Goal: Task Accomplishment & Management: Use online tool/utility

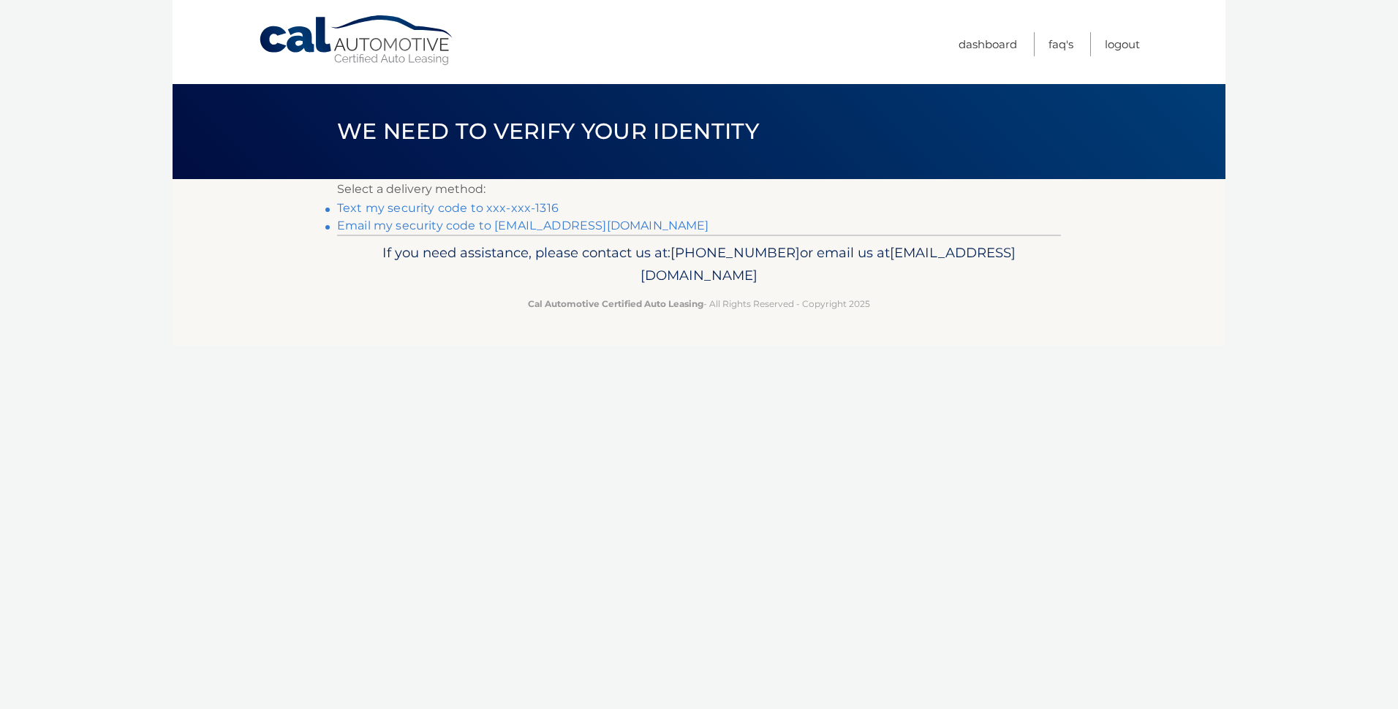
click at [494, 202] on link "Text my security code to xxx-xxx-1316" at bounding box center [448, 208] width 222 height 14
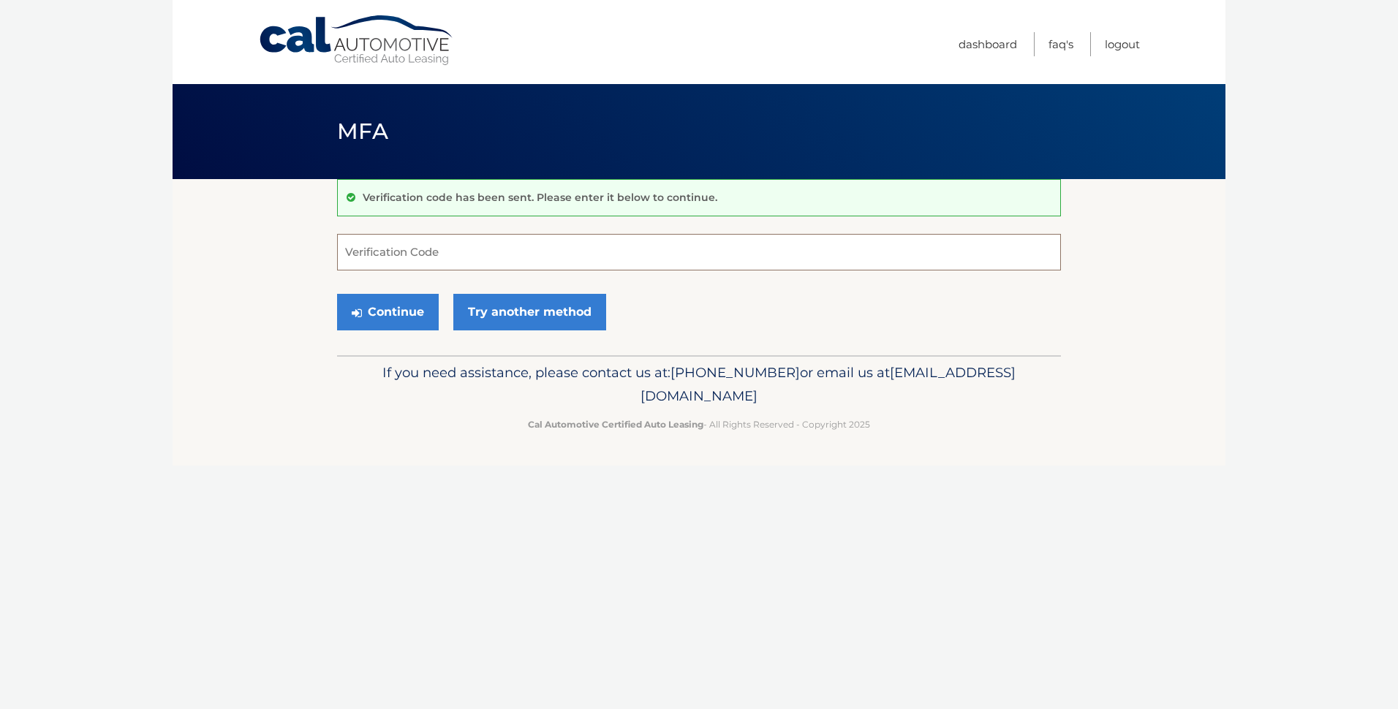
click at [496, 257] on input "Verification Code" at bounding box center [699, 252] width 724 height 37
click at [494, 259] on input "Verification Code" at bounding box center [699, 252] width 724 height 37
type input "010287"
click at [337, 294] on button "Continue" at bounding box center [388, 312] width 102 height 37
click at [378, 314] on button "Continue" at bounding box center [388, 312] width 102 height 37
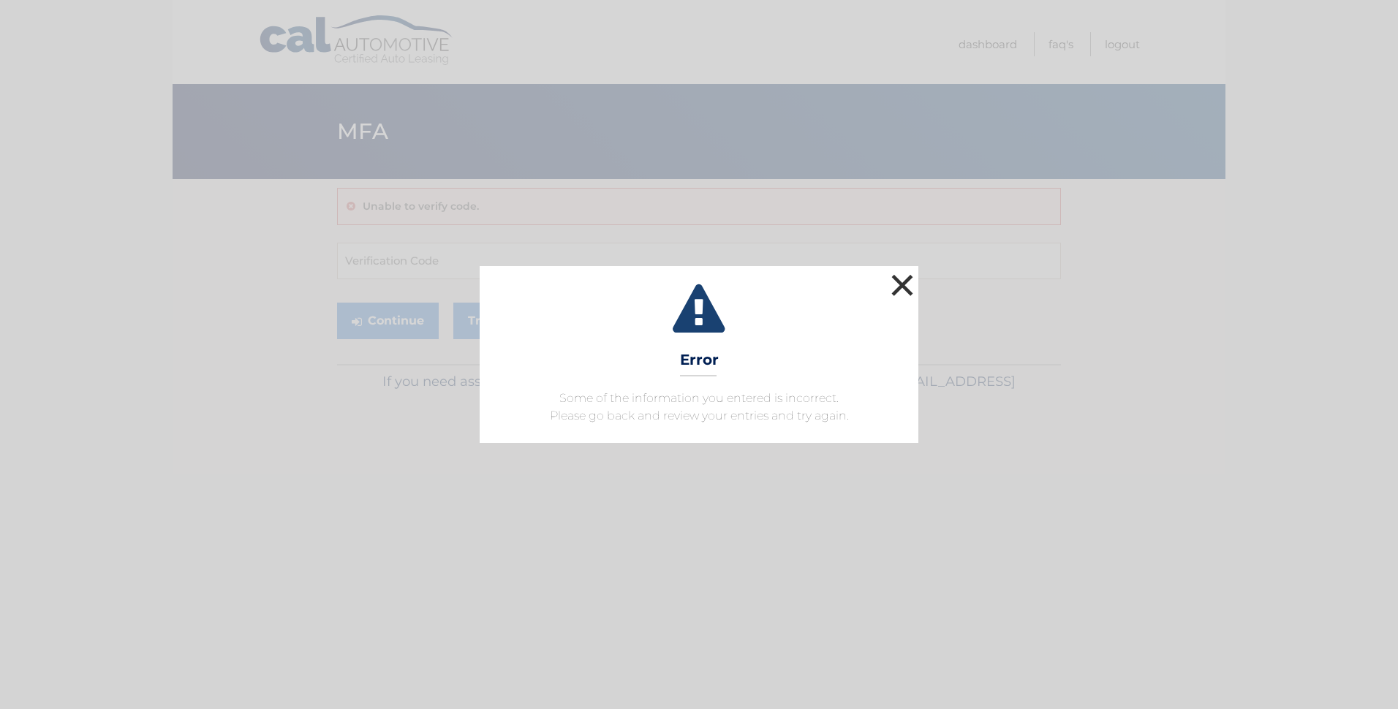
click at [911, 280] on button "×" at bounding box center [902, 285] width 29 height 29
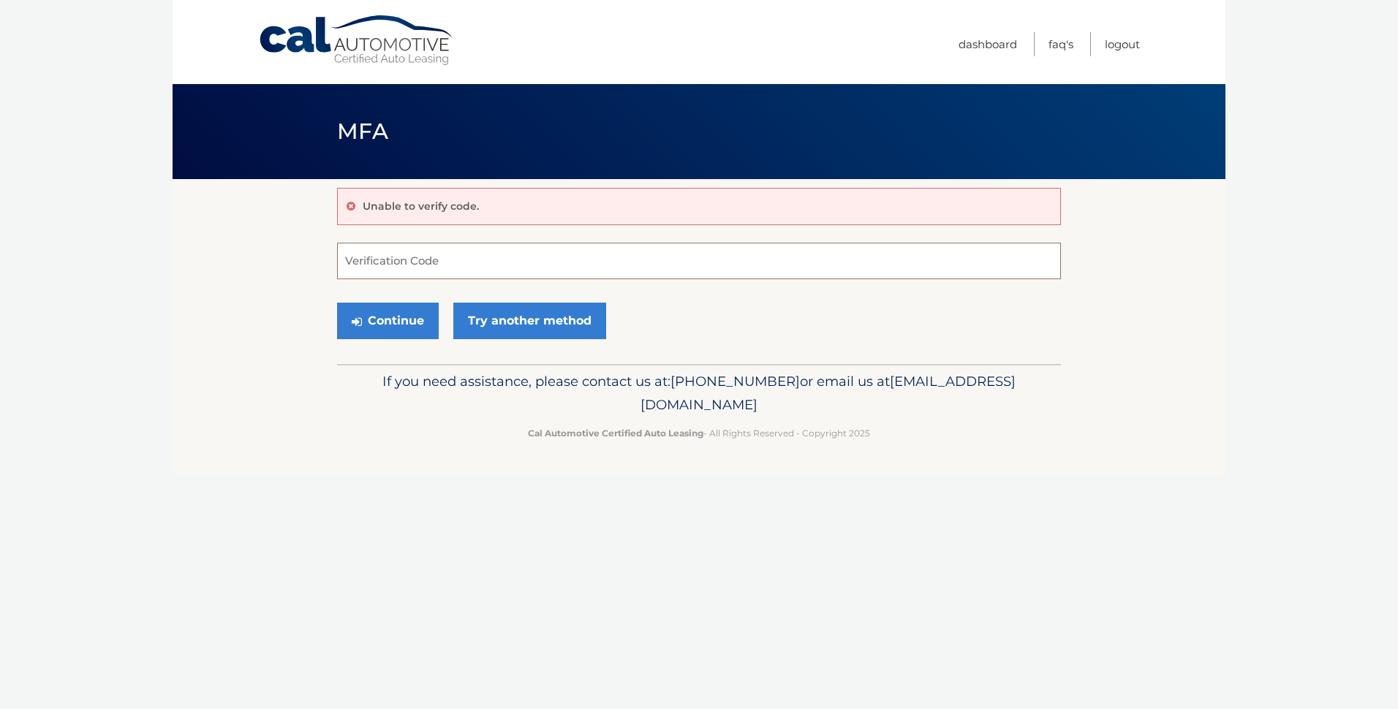
click at [472, 266] on input "Verification Code" at bounding box center [699, 261] width 724 height 37
type input "010287"
click at [385, 319] on button "Continue" at bounding box center [388, 321] width 102 height 37
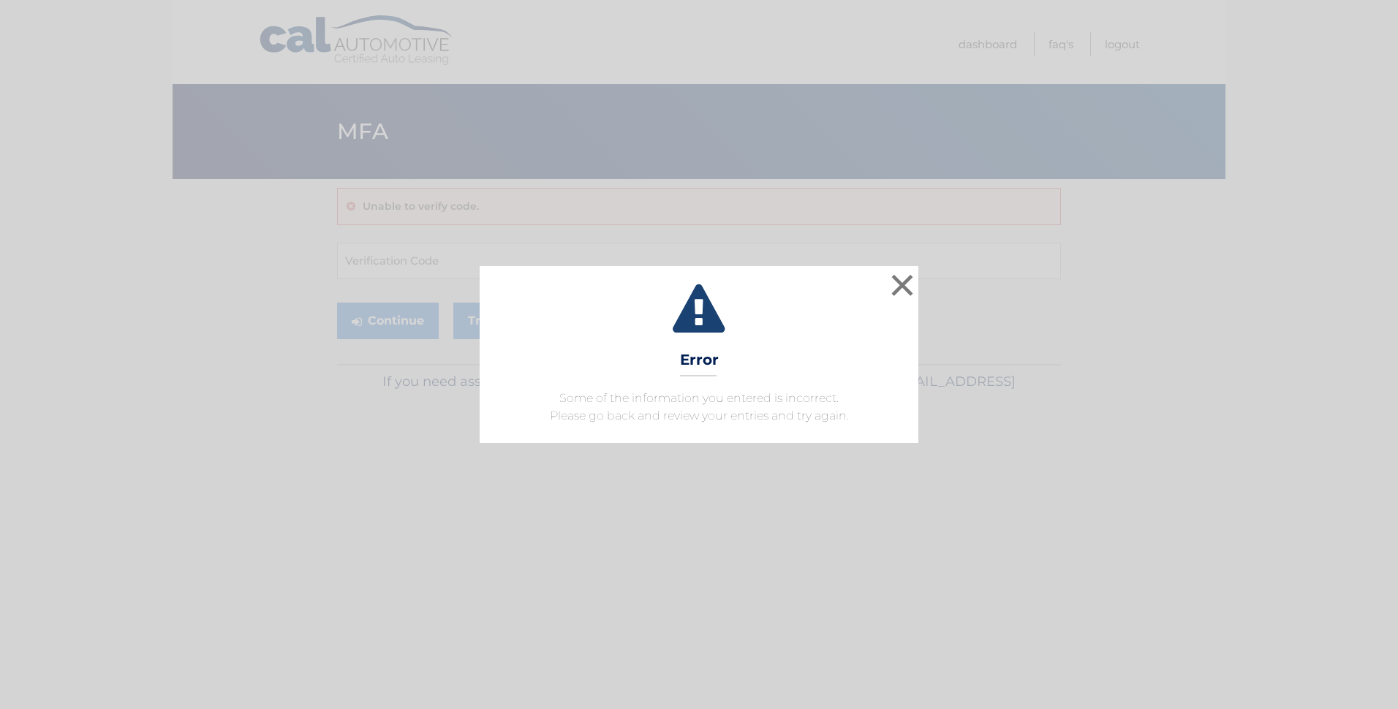
click at [695, 421] on span "Some of the information you entered is incorrect. Please go back and review you…" at bounding box center [699, 406] width 299 height 31
click at [910, 276] on button "×" at bounding box center [902, 285] width 29 height 29
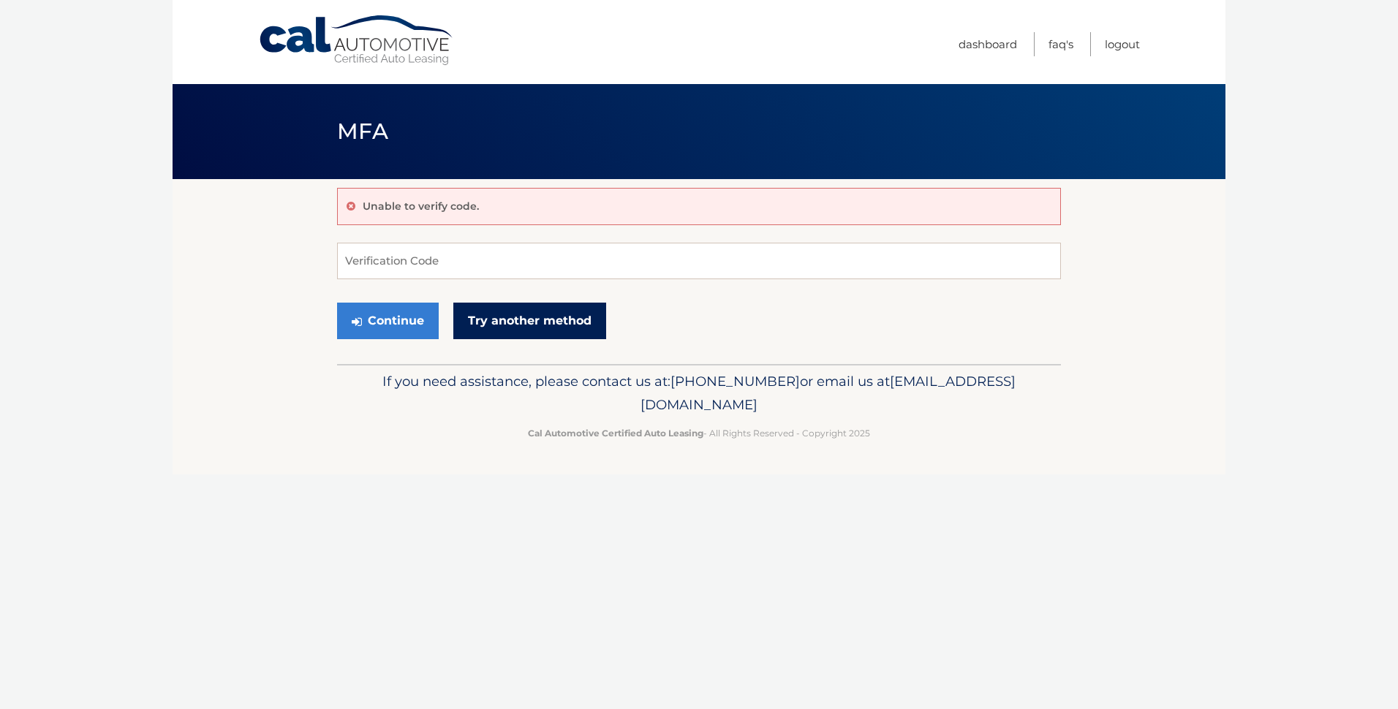
click at [570, 332] on link "Try another method" at bounding box center [529, 321] width 153 height 37
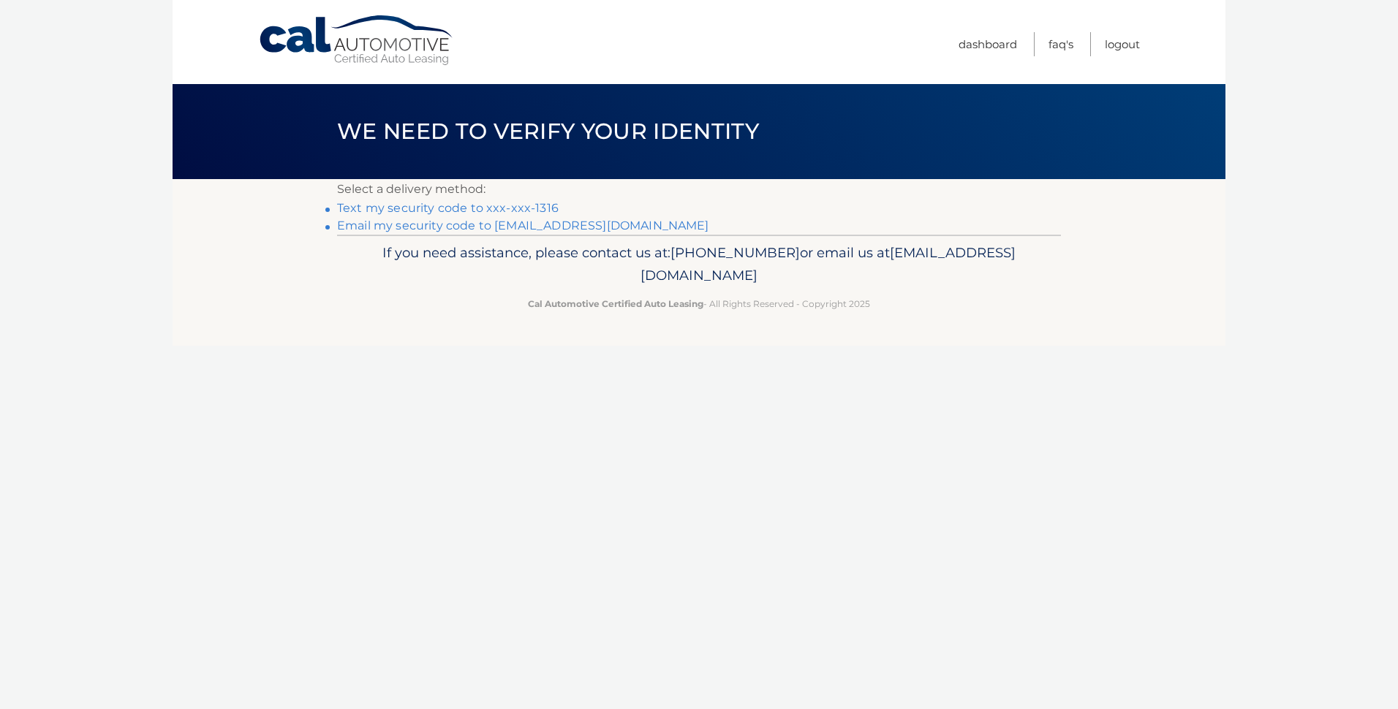
click at [504, 205] on link "Text my security code to xxx-xxx-1316" at bounding box center [448, 208] width 222 height 14
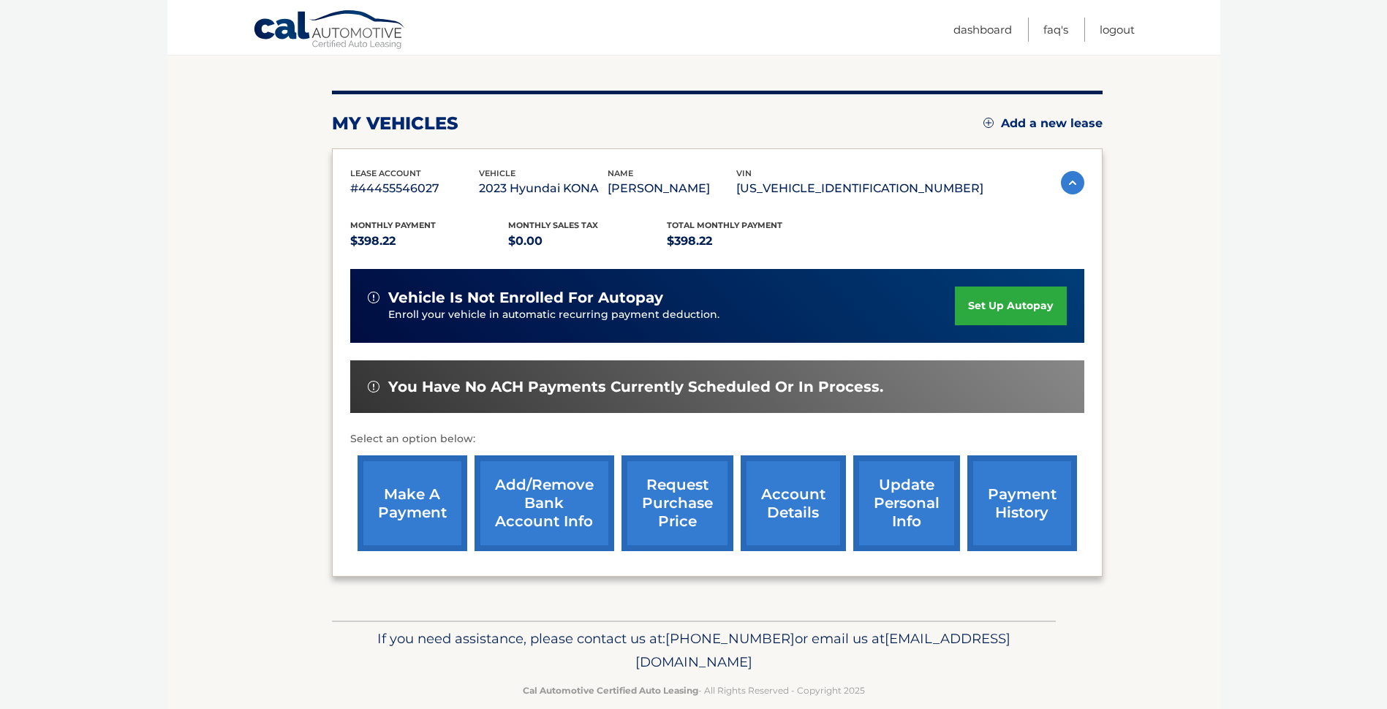
scroll to position [177, 0]
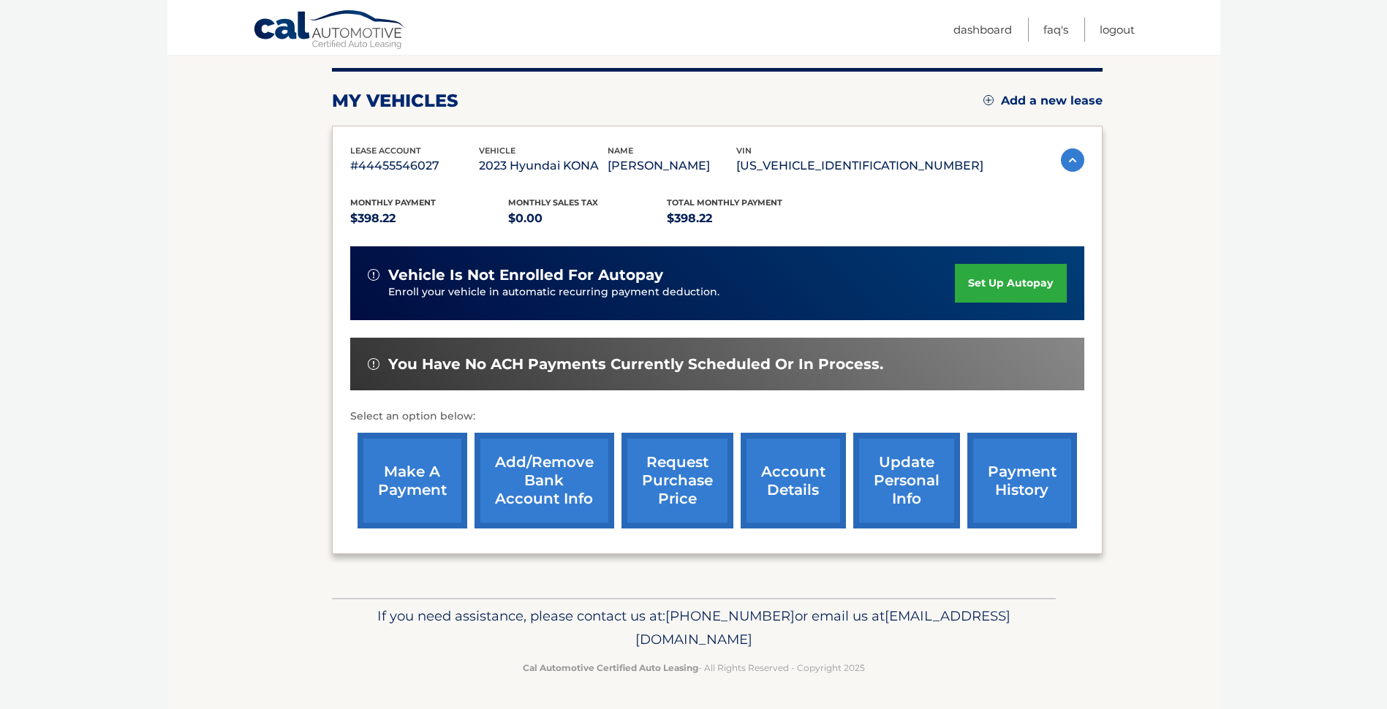
click at [412, 485] on link "make a payment" at bounding box center [413, 481] width 110 height 96
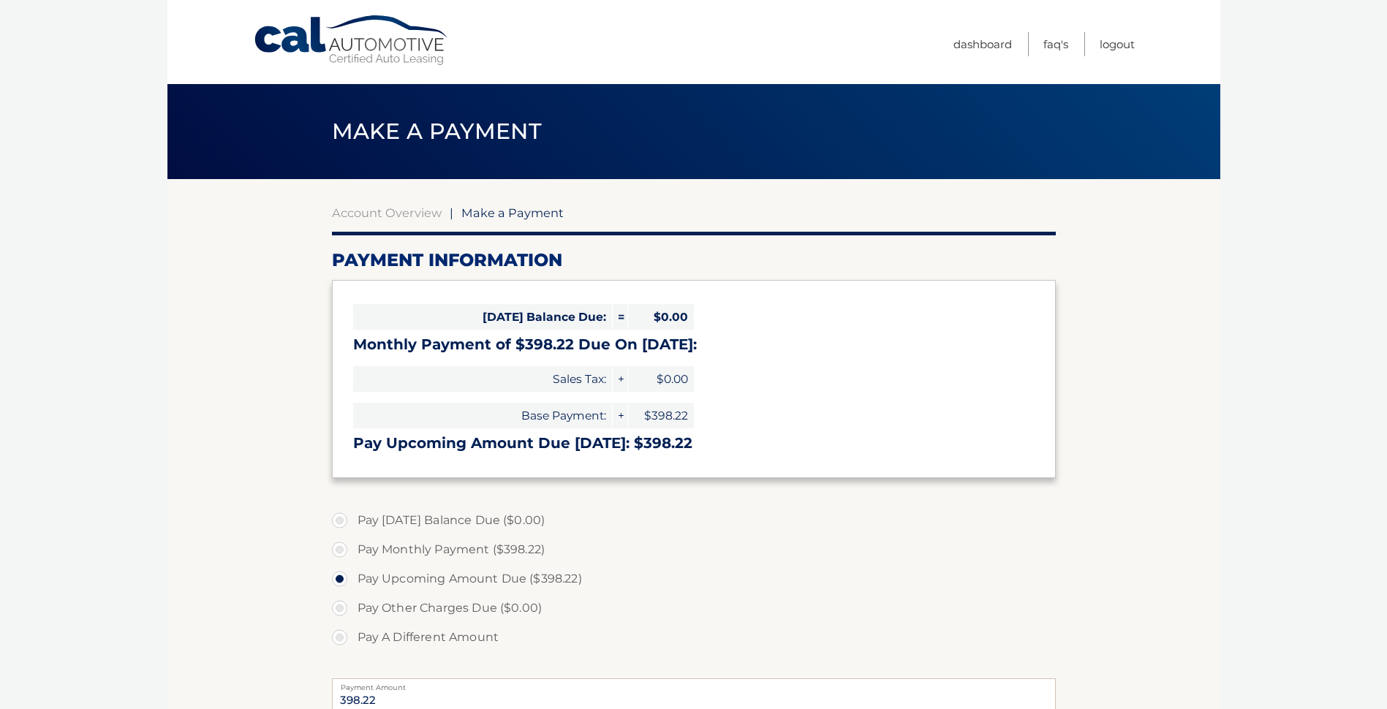
select select "OGM0OTcyMDItYmI4Yi00OWI4LWFiYTUtYmI3ZTg0ZjkxMGIx"
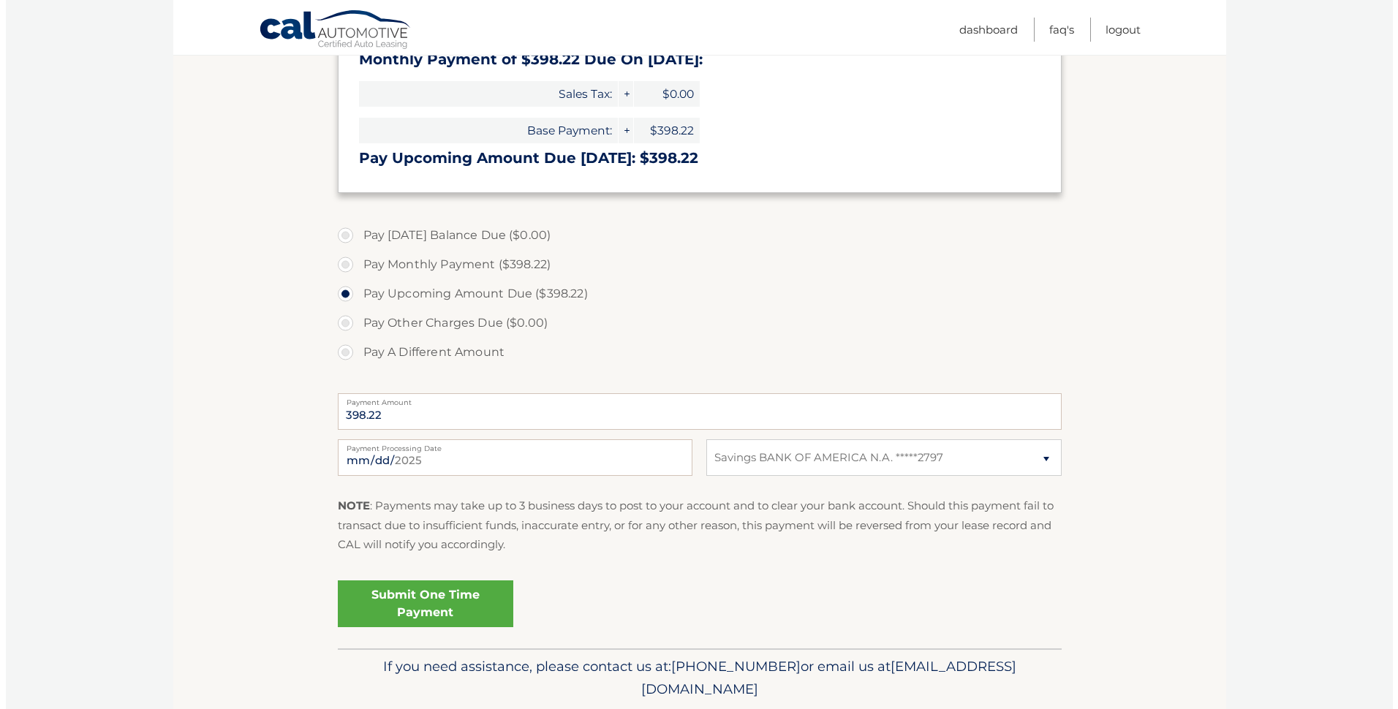
scroll to position [336, 0]
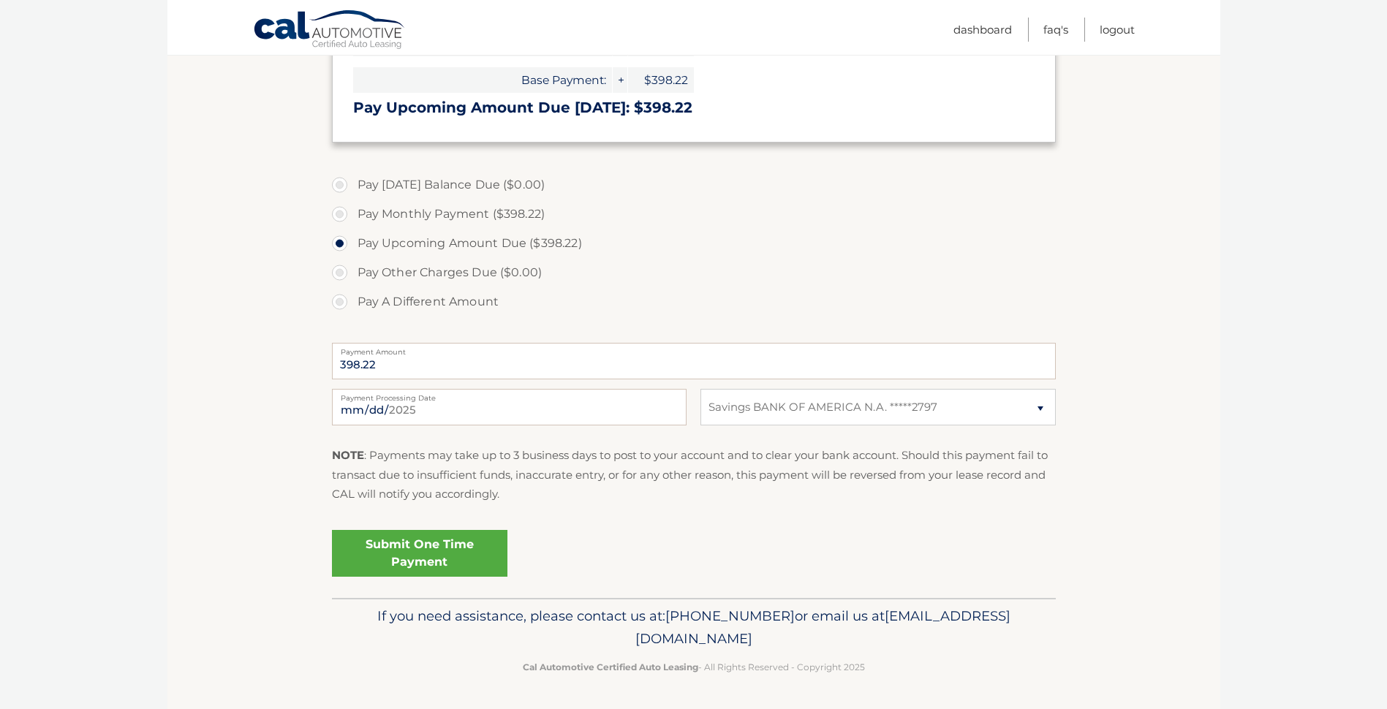
click at [427, 554] on link "Submit One Time Payment" at bounding box center [419, 553] width 175 height 47
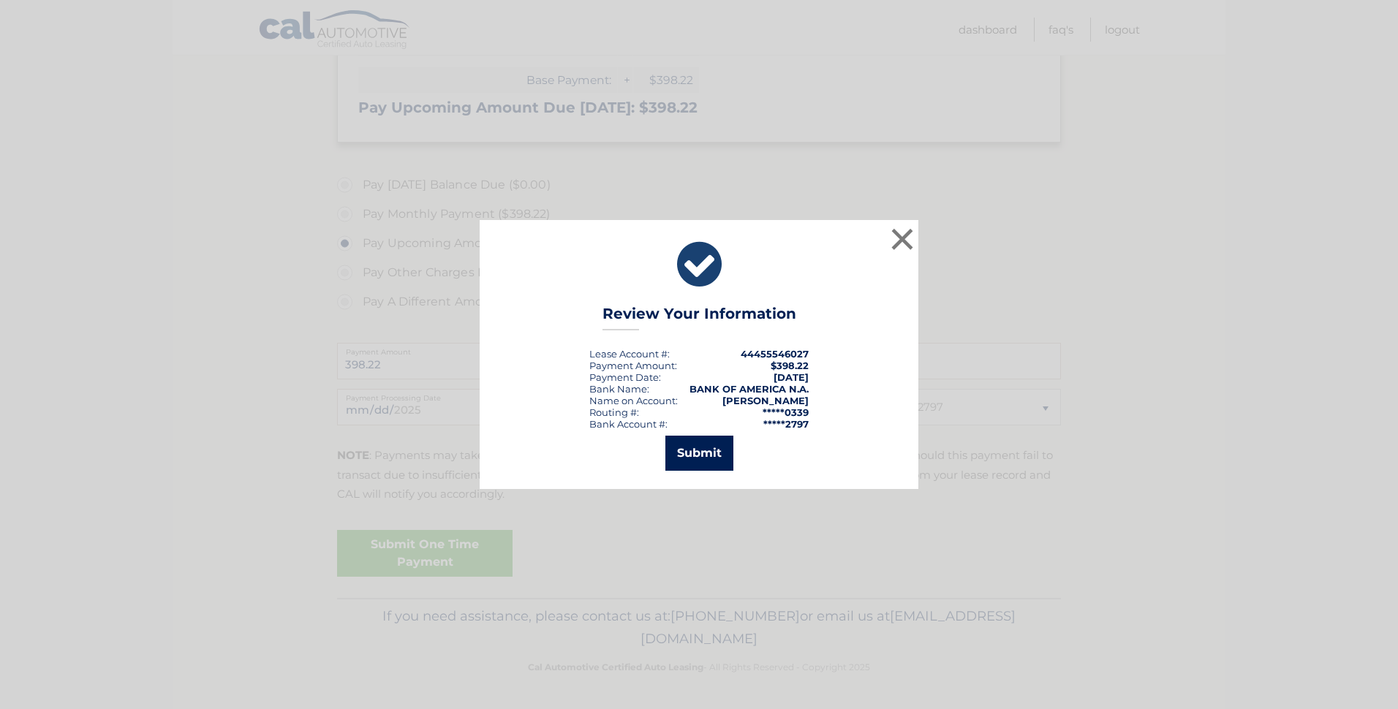
click at [688, 458] on button "Submit" at bounding box center [699, 453] width 68 height 35
